Goal: Book appointment/travel/reservation

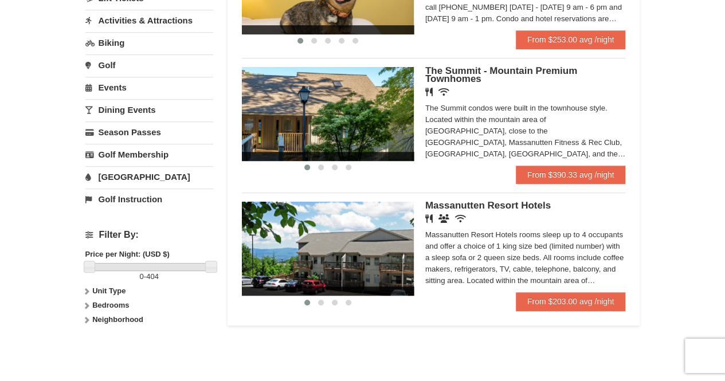
scroll to position [318, 0]
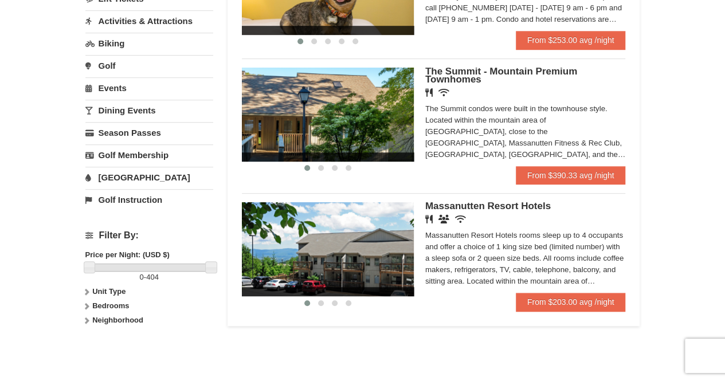
click at [462, 64] on div "‹ › The Summit - Mountain Premium Townhomes Restaurant Wireless Internet (free)…" at bounding box center [434, 116] width 384 height 116
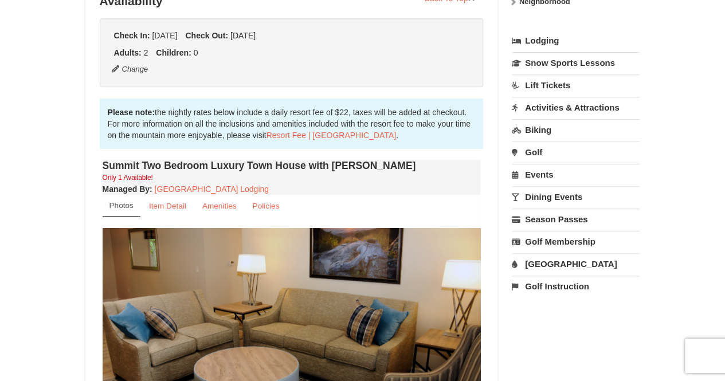
scroll to position [441, 0]
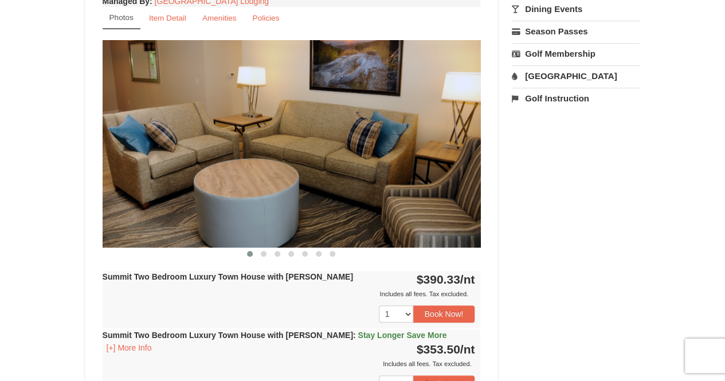
click at [462, 154] on img at bounding box center [292, 143] width 378 height 207
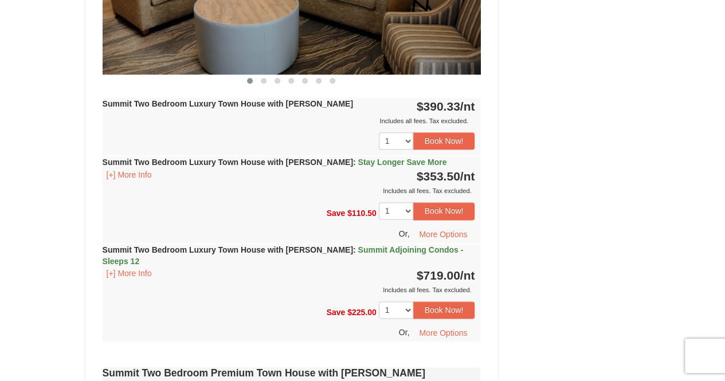
scroll to position [615, 0]
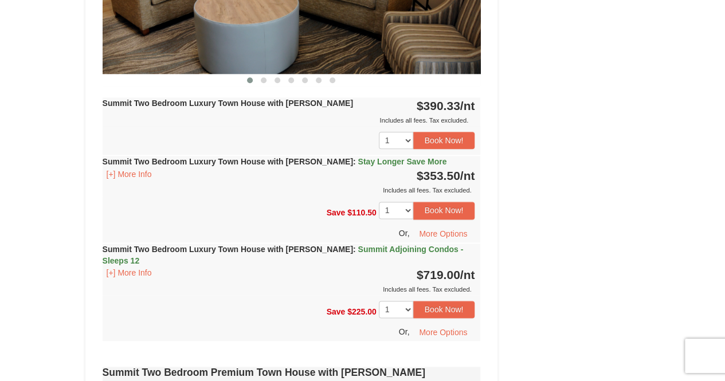
click at [299, 243] on div "Summit Two Bedroom Luxury Town House with [PERSON_NAME] : Summit Adjoining Cond…" at bounding box center [292, 269] width 378 height 52
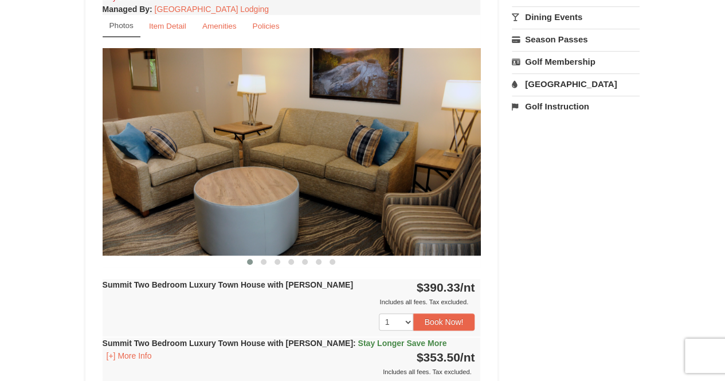
scroll to position [430, 0]
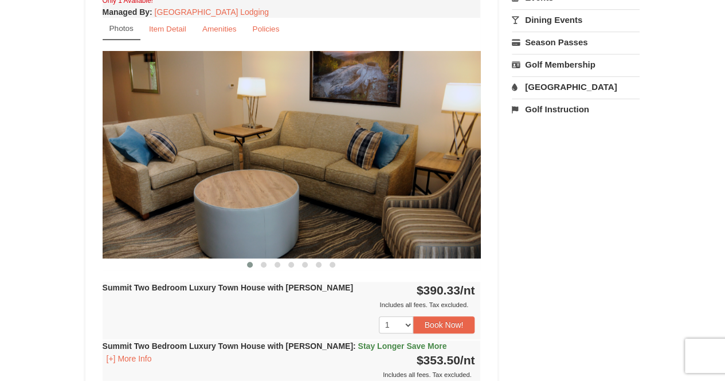
click at [458, 146] on img at bounding box center [292, 154] width 378 height 207
click at [266, 262] on span at bounding box center [264, 265] width 6 height 6
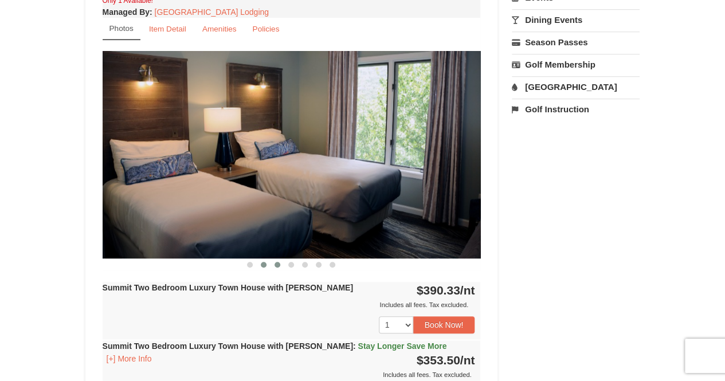
click at [276, 262] on span at bounding box center [277, 265] width 6 height 6
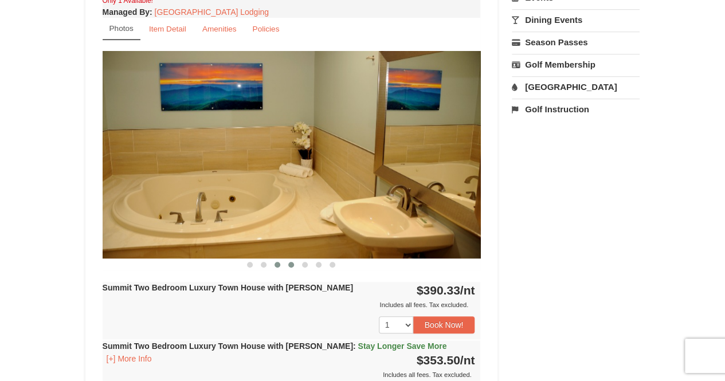
click at [289, 262] on span at bounding box center [291, 265] width 6 height 6
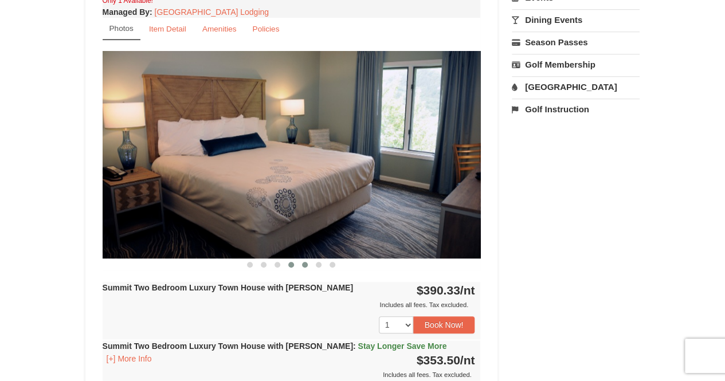
click at [304, 262] on span at bounding box center [305, 265] width 6 height 6
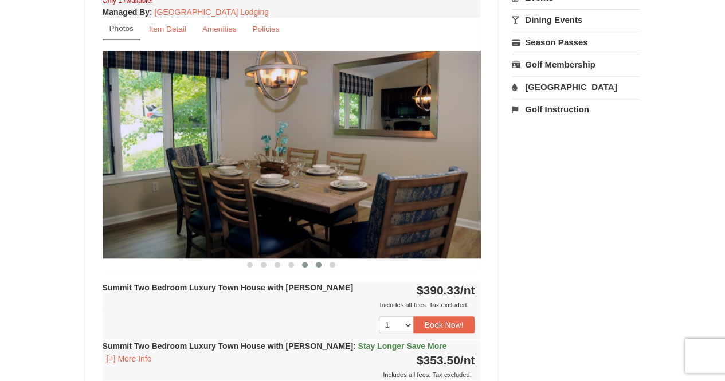
click at [320, 262] on span at bounding box center [319, 265] width 6 height 6
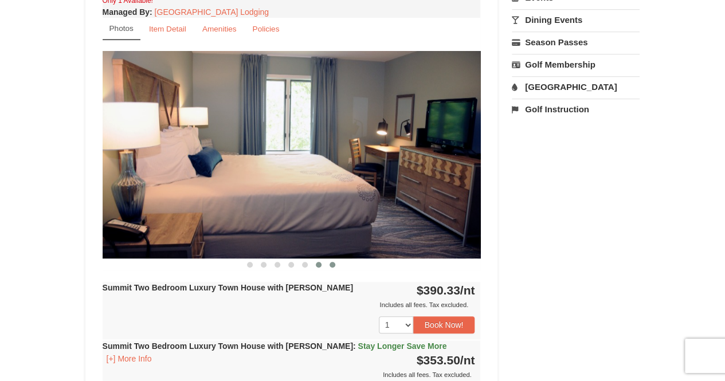
click at [332, 262] on span at bounding box center [332, 265] width 6 height 6
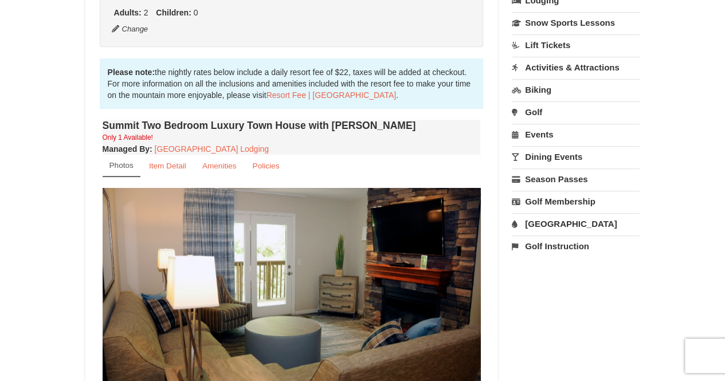
scroll to position [0, 0]
